Goal: Task Accomplishment & Management: Use online tool/utility

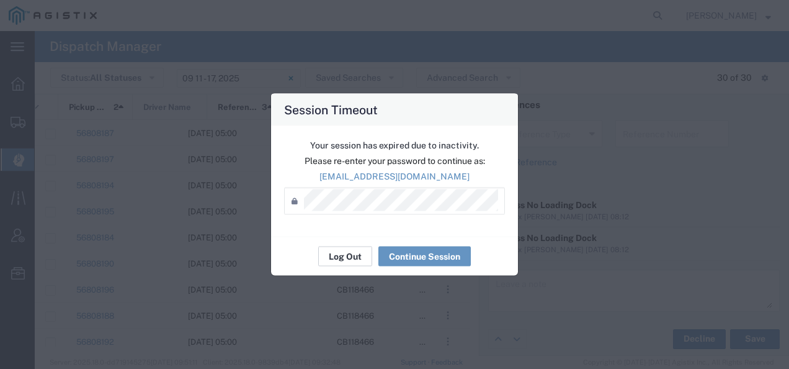
scroll to position [0, 119]
click at [344, 253] on button "Log Out" at bounding box center [345, 256] width 54 height 20
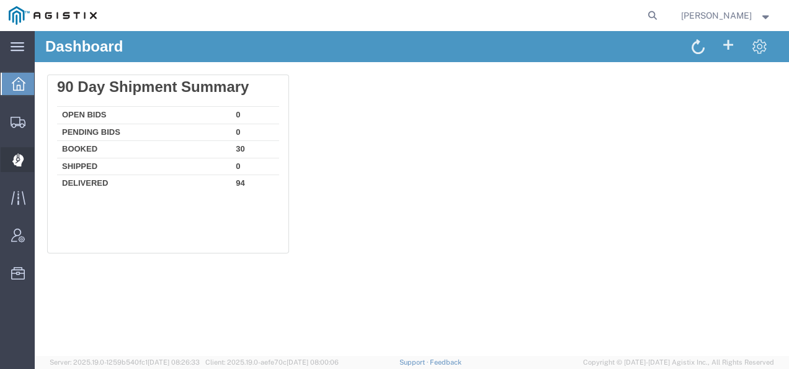
click at [15, 151] on div at bounding box center [18, 159] width 35 height 25
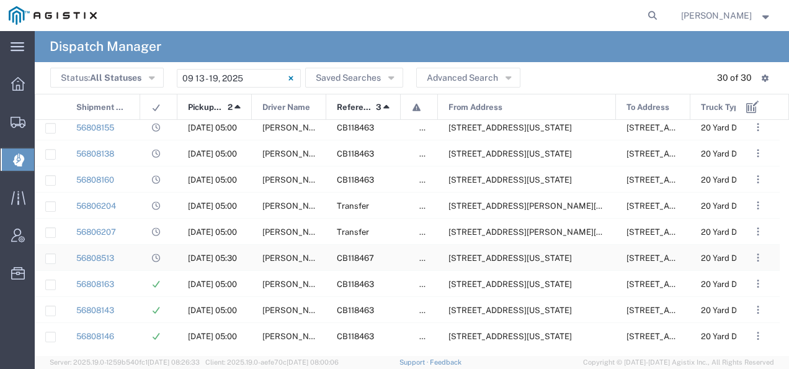
scroll to position [318, 0]
click at [521, 254] on span "[STREET_ADDRESS][US_STATE]" at bounding box center [510, 258] width 123 height 9
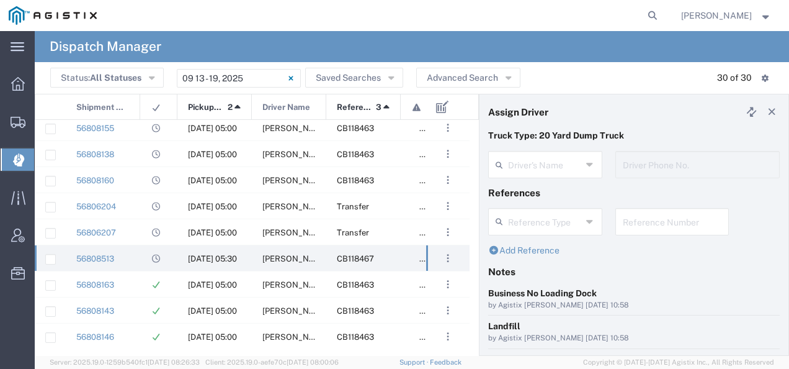
type input "[PERSON_NAME]"
type input "[PHONE_NUMBER]"
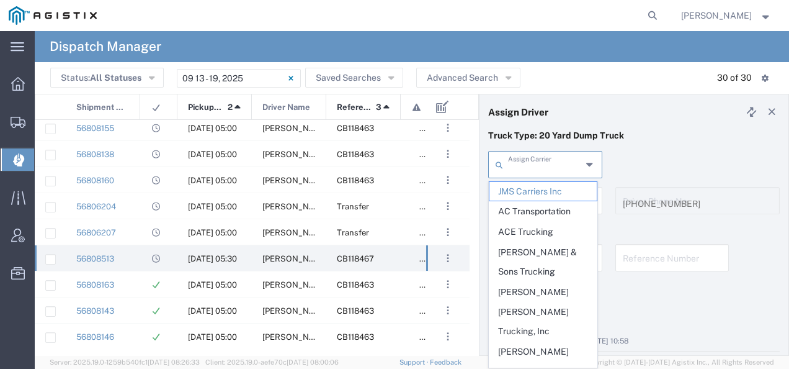
click at [540, 165] on input "text" at bounding box center [545, 164] width 74 height 22
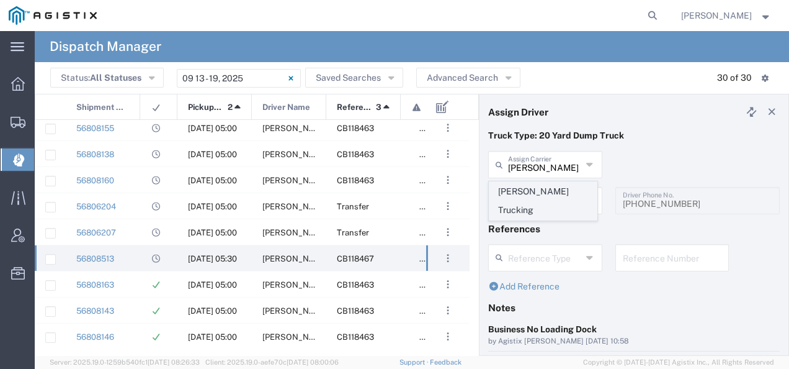
click at [534, 191] on span "[PERSON_NAME] Trucking" at bounding box center [542, 201] width 107 height 38
type input "[PERSON_NAME] Trucking"
click at [535, 194] on input "text" at bounding box center [547, 200] width 78 height 22
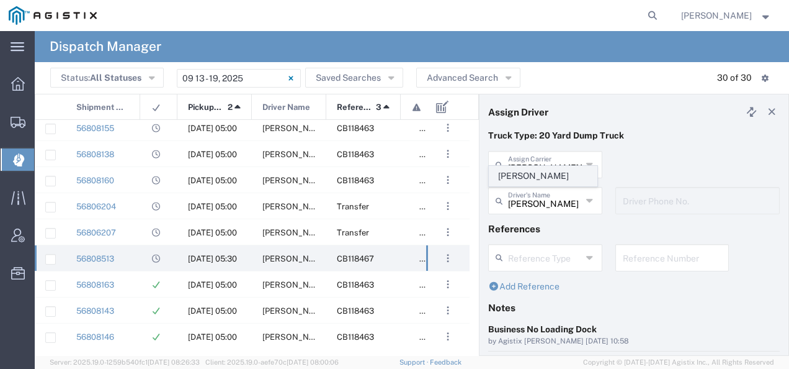
click at [537, 174] on span "[PERSON_NAME]" at bounding box center [542, 175] width 107 height 19
type input "[PERSON_NAME]"
type input "6692604984"
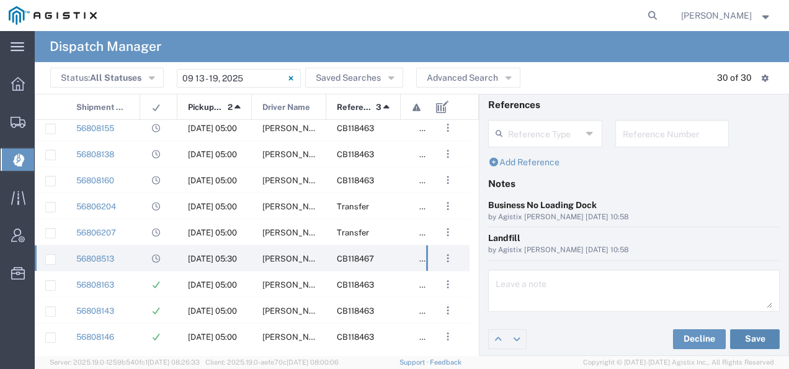
click at [746, 340] on button "Save" at bounding box center [755, 339] width 50 height 20
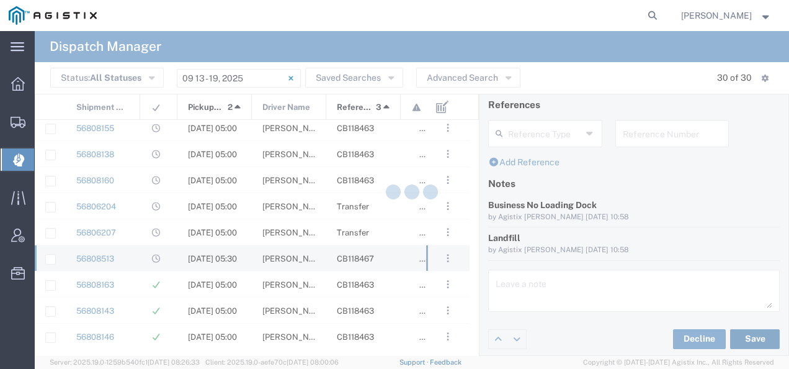
type input "[PERSON_NAME]"
type input "[PERSON_NAME] Trucking"
